Goal: Task Accomplishment & Management: Use online tool/utility

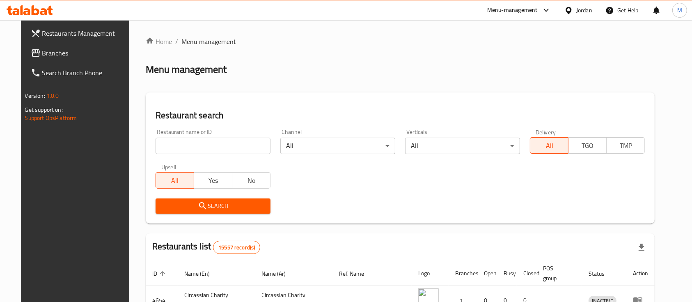
click at [219, 141] on input "search" at bounding box center [212, 145] width 115 height 16
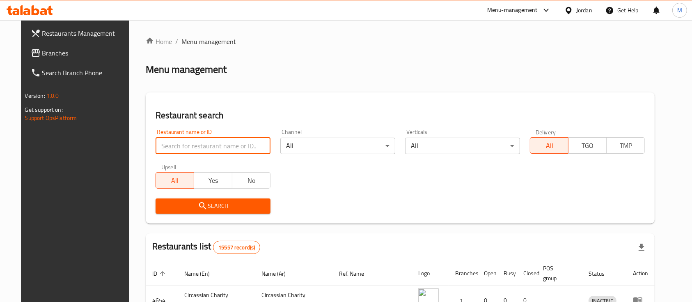
type input "س"
type input "الطارش"
click button "Search" at bounding box center [212, 205] width 115 height 15
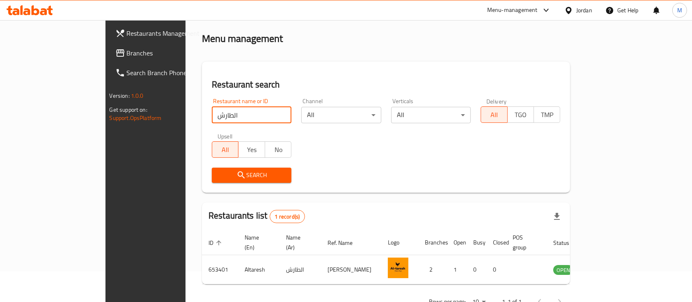
scroll to position [48, 0]
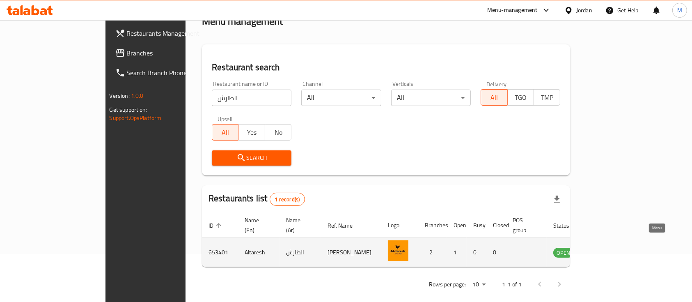
click at [606, 249] on icon "enhanced table" at bounding box center [600, 252] width 9 height 7
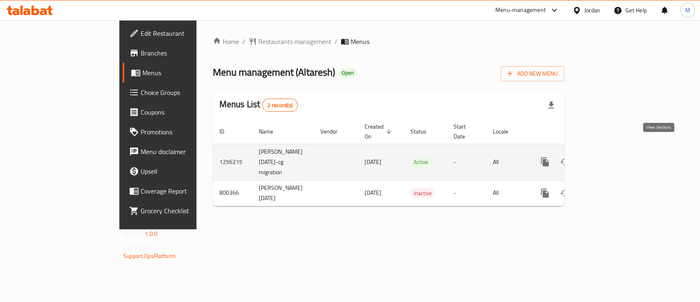
click at [609, 157] on icon "enhanced table" at bounding box center [604, 162] width 10 height 10
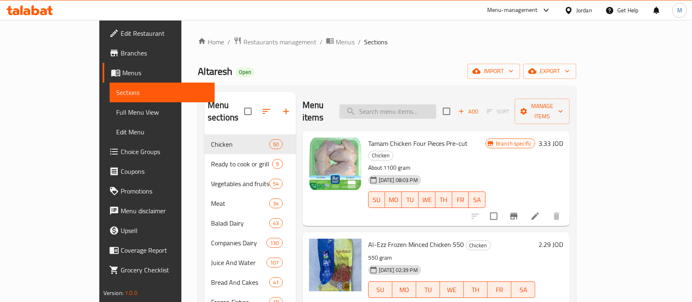
click at [410, 107] on input "search" at bounding box center [387, 111] width 97 height 14
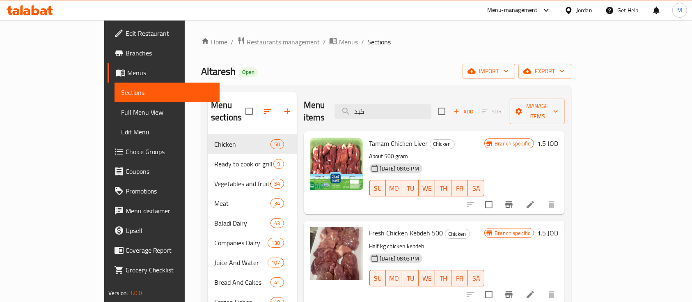
click at [382, 137] on span "Tamam Chicken Liver" at bounding box center [398, 143] width 59 height 12
copy h6 "Tamam Chicken Liver"
click at [416, 107] on input "كبد" at bounding box center [382, 111] width 97 height 14
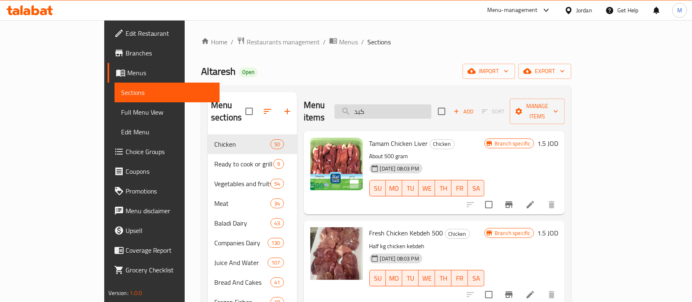
click at [416, 107] on input "كبد" at bounding box center [382, 111] width 97 height 14
type input "]"
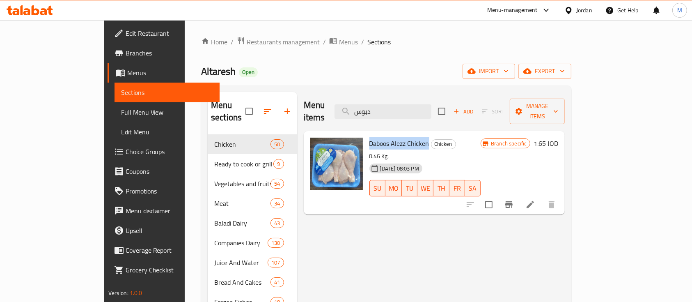
drag, startPoint x: 343, startPoint y: 129, endPoint x: 402, endPoint y: 129, distance: 59.5
click at [402, 137] on span "Daboos Alezz Chicken" at bounding box center [399, 143] width 60 height 12
copy span "Daboos Alezz Chicken"
drag, startPoint x: 409, startPoint y: 107, endPoint x: 395, endPoint y: 111, distance: 13.6
click at [398, 110] on input "دبوس" at bounding box center [382, 111] width 97 height 14
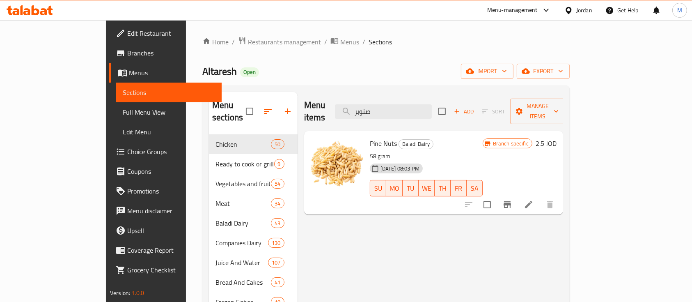
click at [370, 137] on span "Pine Nuts" at bounding box center [383, 143] width 27 height 12
copy h6 "Pine Nuts"
drag, startPoint x: 410, startPoint y: 107, endPoint x: 384, endPoint y: 108, distance: 25.9
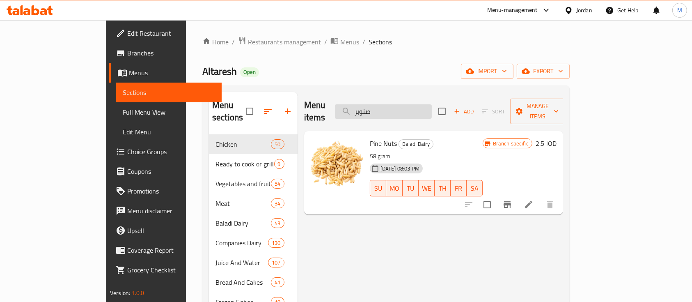
click at [384, 108] on input "صنوبر" at bounding box center [383, 111] width 97 height 14
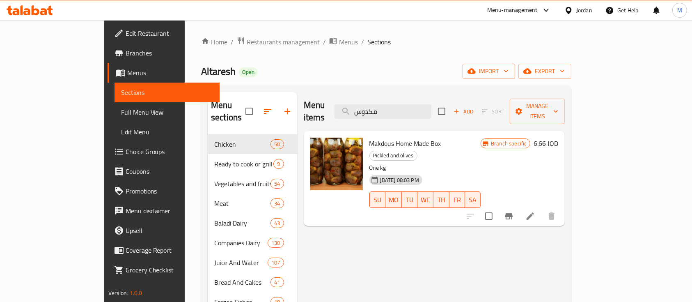
click at [369, 137] on span "Makdous Home Made Box" at bounding box center [405, 143] width 72 height 12
copy h6 "Makdous Home Made Box"
click at [420, 107] on input "مكدوس" at bounding box center [382, 111] width 97 height 14
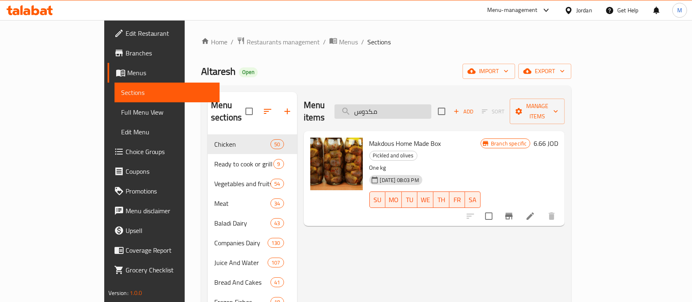
click at [420, 107] on input "مكدوس" at bounding box center [382, 111] width 97 height 14
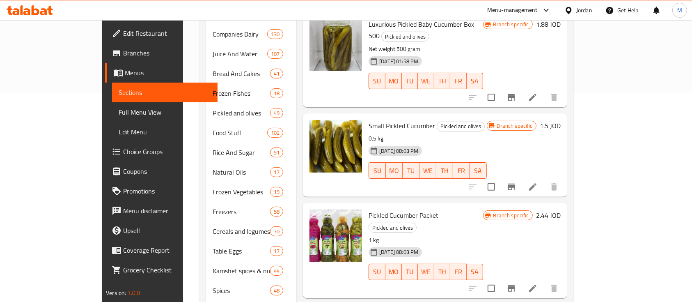
scroll to position [219, 0]
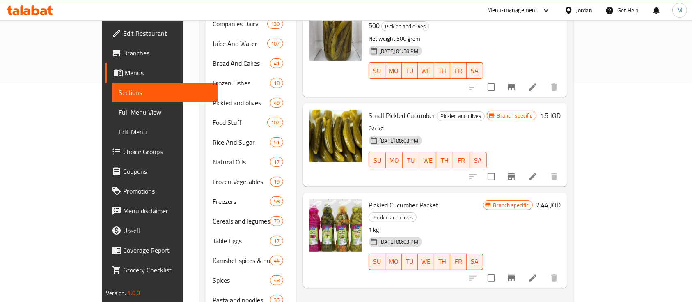
click at [371, 109] on span "Small Pickled Cucumber" at bounding box center [401, 115] width 66 height 12
copy h6 "Small Pickled Cucumber"
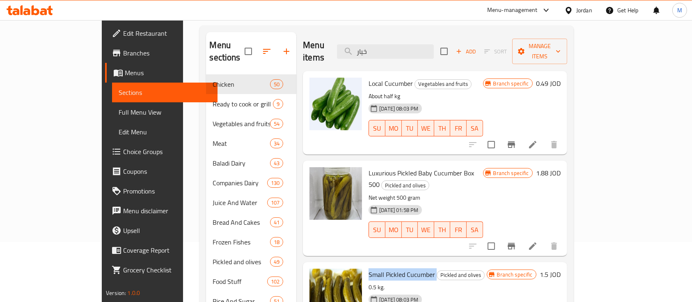
scroll to position [0, 0]
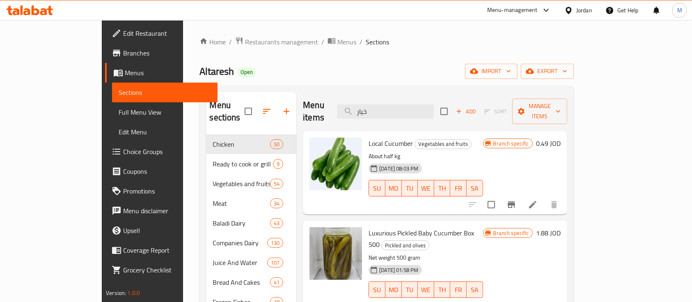
drag, startPoint x: 410, startPoint y: 101, endPoint x: 374, endPoint y: 104, distance: 36.3
click at [374, 104] on div "Menu items خيار Add Sort Manage items" at bounding box center [435, 111] width 264 height 39
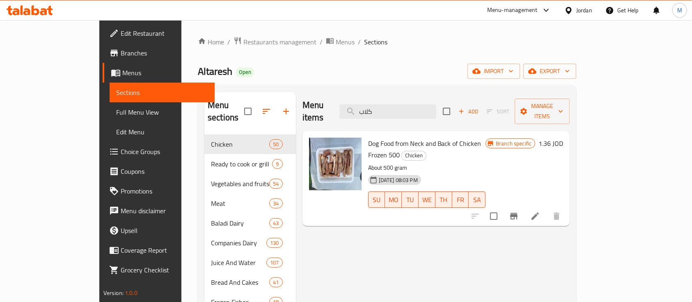
type input "كلاب"
click at [394, 137] on span "Dog Food from Neck and Back of Chicken Frozen 500" at bounding box center [424, 149] width 113 height 24
copy h6 "Dog Food from Neck and Back of Chicken Frozen 500"
